Goal: Manage account settings

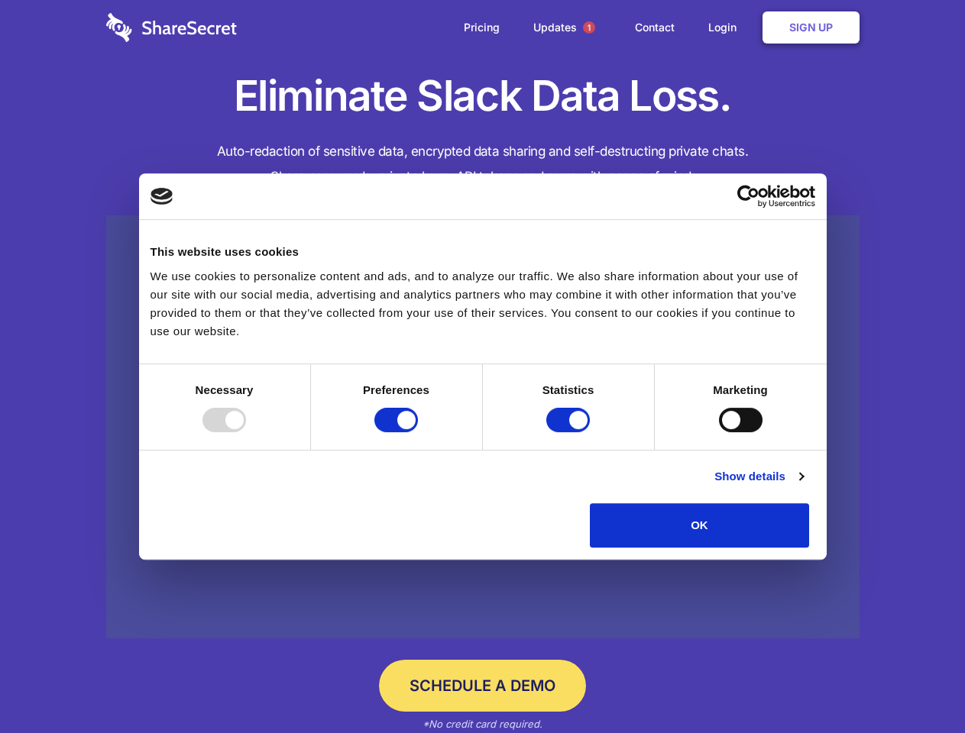
click at [246, 432] on div at bounding box center [224, 420] width 44 height 24
click at [418, 432] on input "Preferences" at bounding box center [396, 420] width 44 height 24
checkbox input "false"
click at [570, 432] on input "Statistics" at bounding box center [568, 420] width 44 height 24
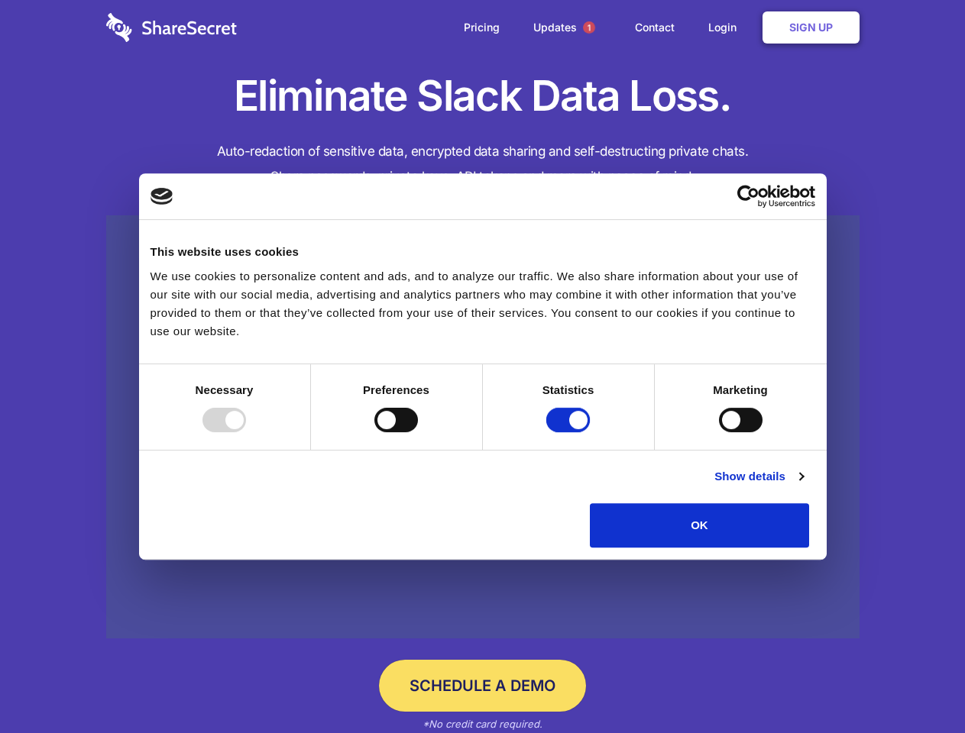
checkbox input "false"
click at [719, 432] on input "Marketing" at bounding box center [741, 420] width 44 height 24
checkbox input "true"
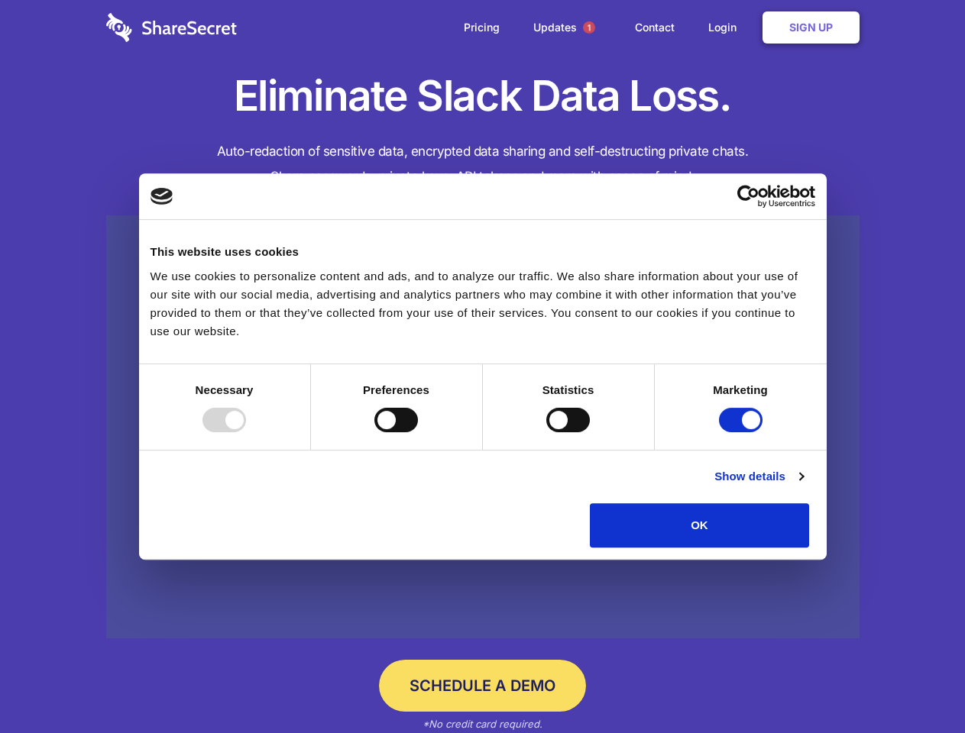
click at [803, 486] on link "Show details" at bounding box center [758, 476] width 89 height 18
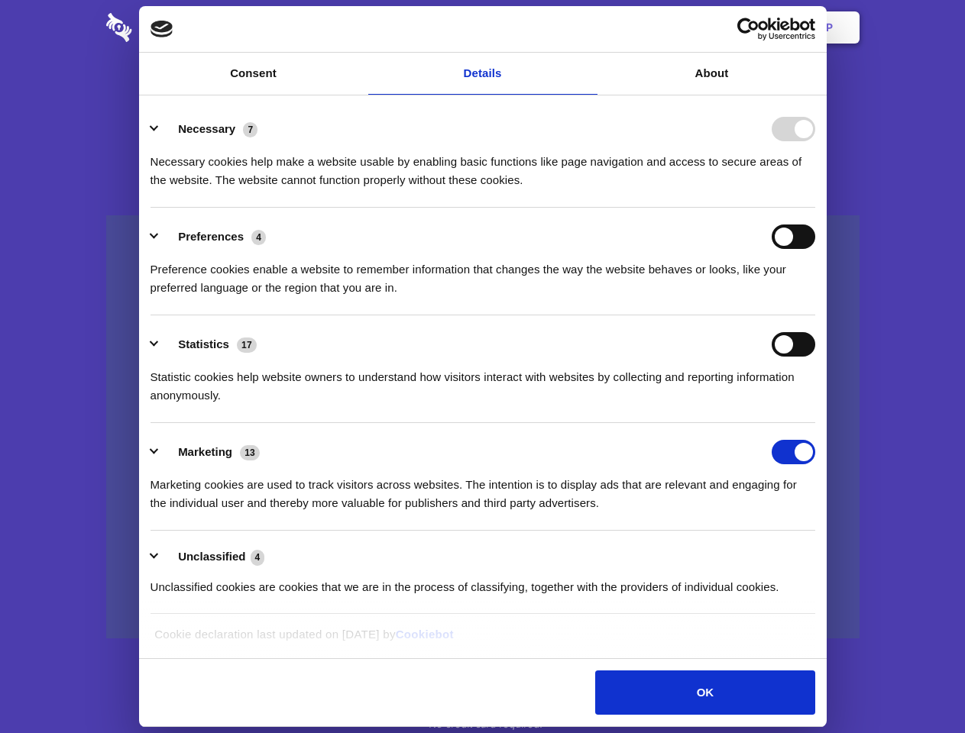
click at [815, 208] on li "Necessary 7 Necessary cookies help make a website usable by enabling basic func…" at bounding box center [482, 154] width 664 height 108
click at [588, 27] on span "1" at bounding box center [589, 27] width 12 height 12
